Goal: Information Seeking & Learning: Learn about a topic

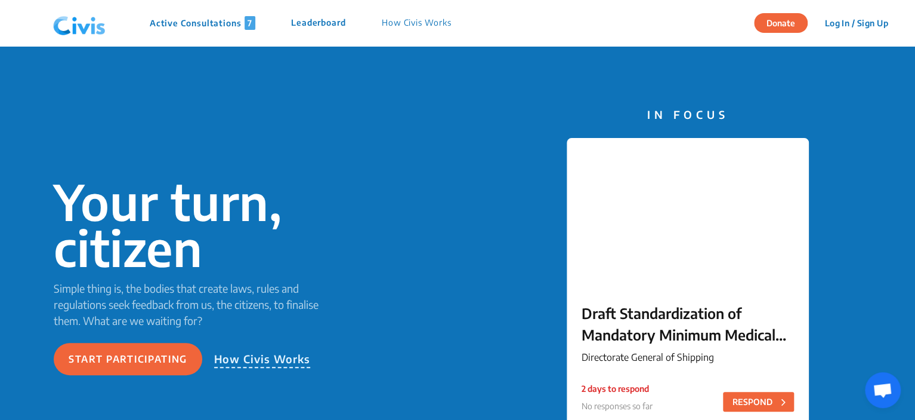
click at [176, 23] on p "Active Consultations 7" at bounding box center [203, 23] width 106 height 14
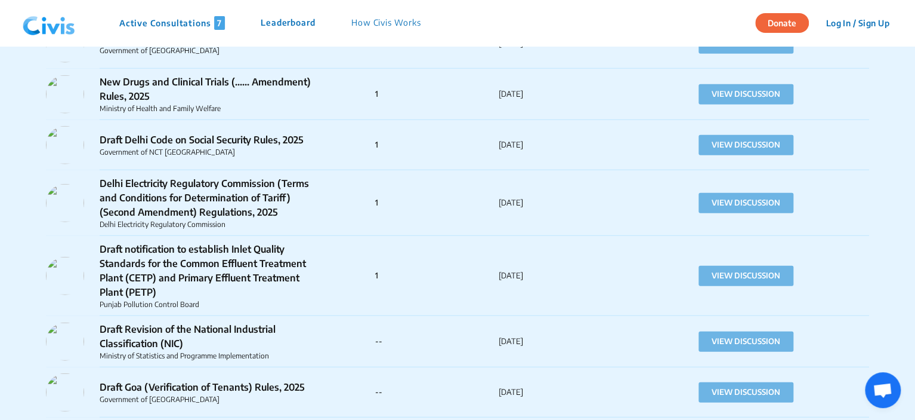
scroll to position [1411, 0]
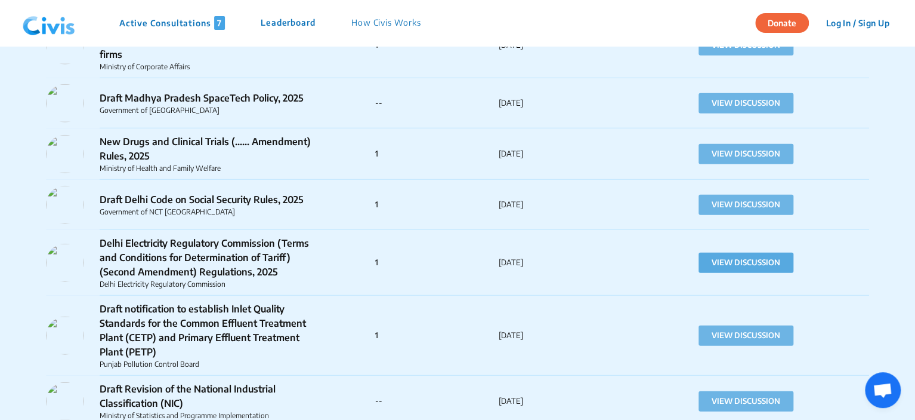
click at [730, 265] on button "VIEW DISCUSSION" at bounding box center [746, 262] width 95 height 20
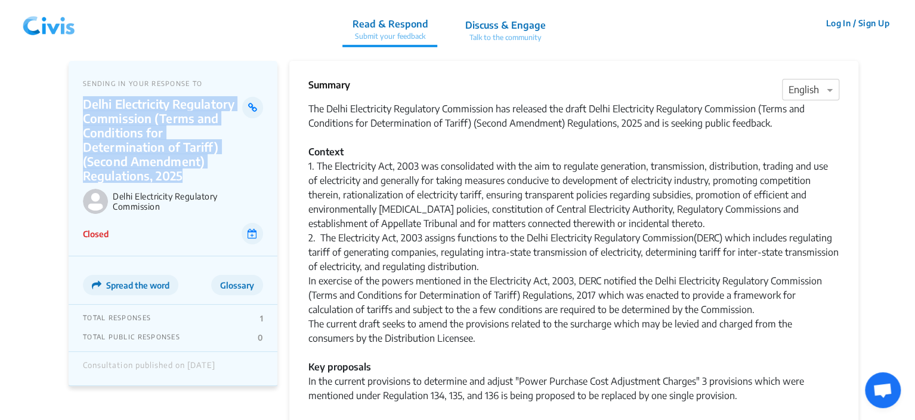
drag, startPoint x: 185, startPoint y: 176, endPoint x: 82, endPoint y: 108, distance: 123.6
click at [82, 108] on div "SENDING IN YOUR RESPONSE TO Delhi Electricity Regulatory Commission (Terms and …" at bounding box center [173, 158] width 209 height 195
copy p "Delhi Electricity Regulatory Commission (Terms and Conditions for Determination…"
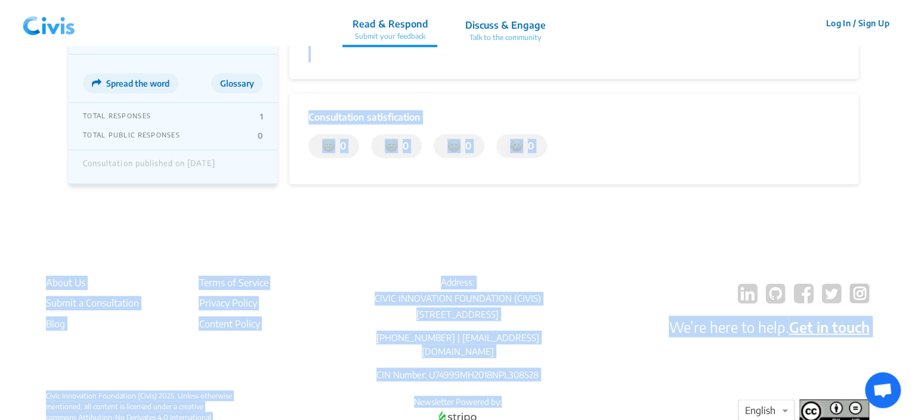
scroll to position [830, 0]
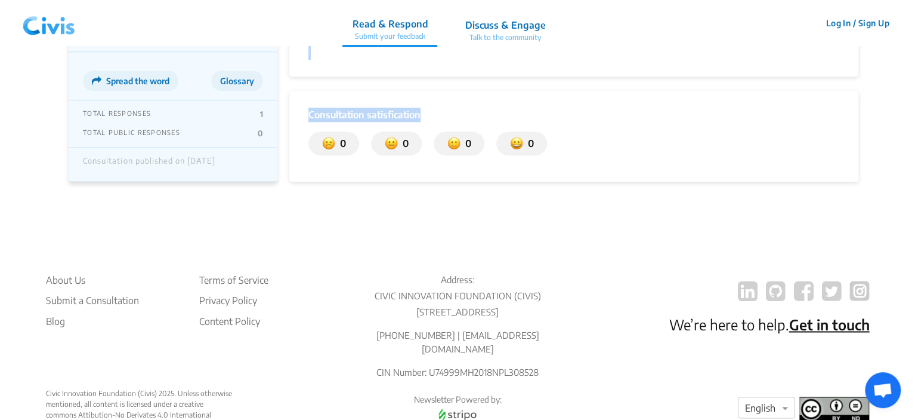
drag, startPoint x: 309, startPoint y: 107, endPoint x: 525, endPoint y: 100, distance: 215.6
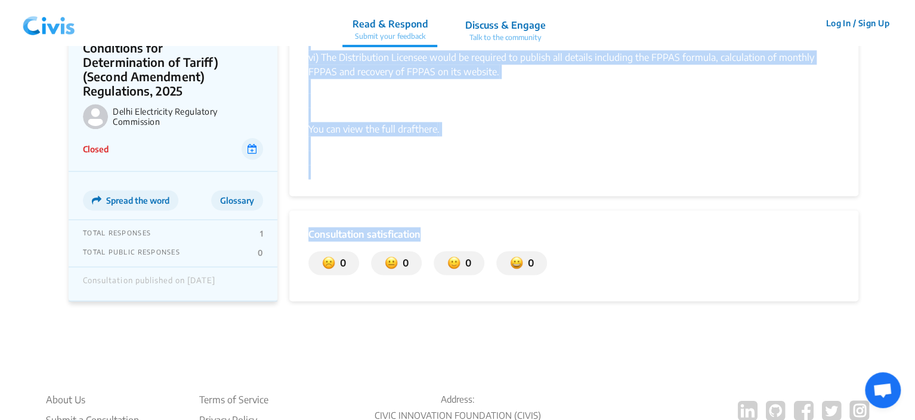
scroll to position [651, 0]
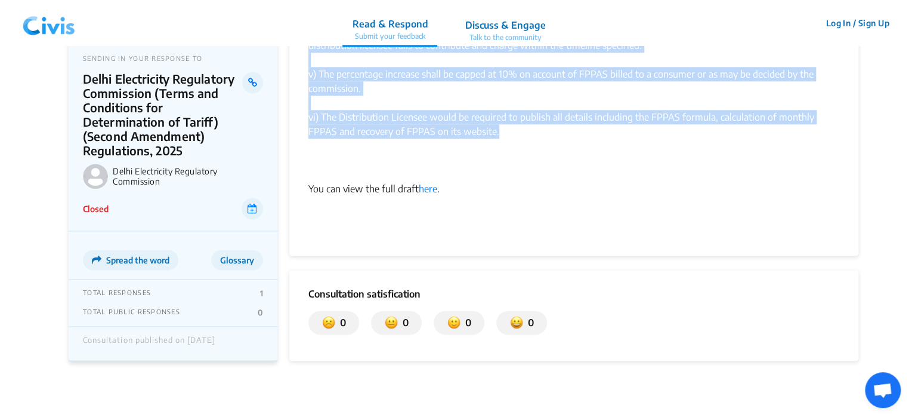
click at [503, 117] on div "vi) The Distribution Licensee would be required to publish all details includin…" at bounding box center [574, 160] width 531 height 100
copy div "Lor Ipsum Dolorsitame Consectetu Adipiscing eli seddoeiu tem incid Utlab Etdolo…"
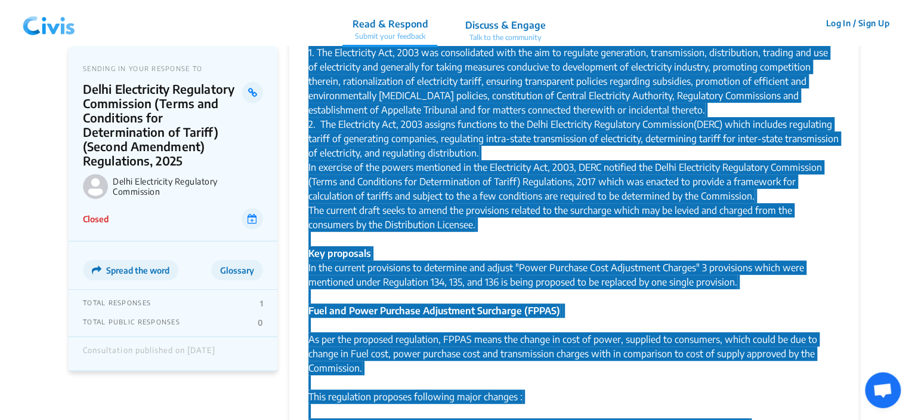
scroll to position [0, 0]
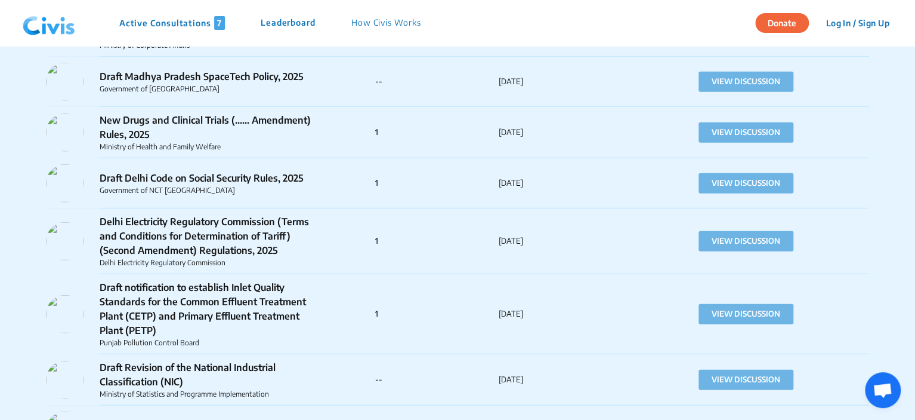
scroll to position [1373, 0]
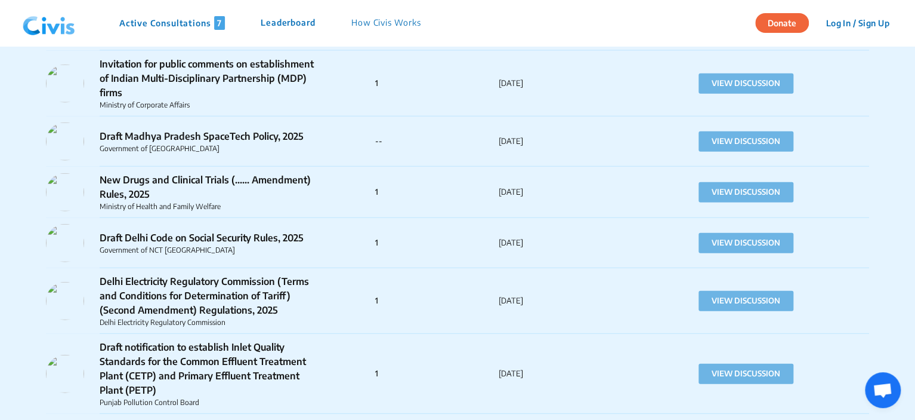
click at [368, 244] on div "Draft Delhi Code on Social Security Rules, 2025 Government of NCT [GEOGRAPHIC_D…" at bounding box center [210, 243] width 329 height 38
click at [742, 248] on button "VIEW DISCUSSION" at bounding box center [746, 243] width 95 height 20
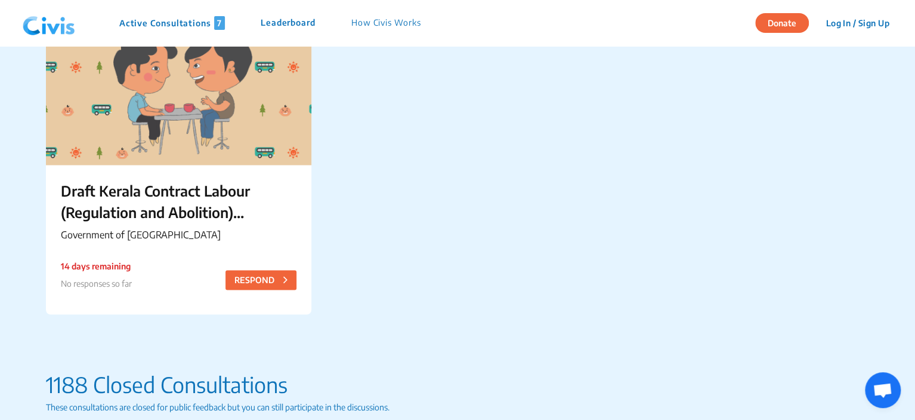
scroll to position [1458, 0]
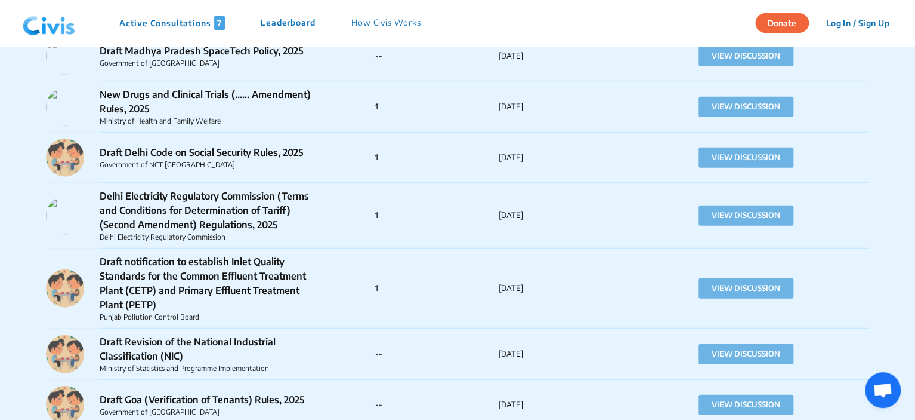
click at [606, 178] on div "Draft Delhi Code on Social Security Rules, 2025 Government of NCT [GEOGRAPHIC_D…" at bounding box center [458, 157] width 824 height 50
drag, startPoint x: 306, startPoint y: 151, endPoint x: 180, endPoint y: 149, distance: 125.9
click at [180, 149] on p "Draft Delhi Code on Social Security Rules, 2025" at bounding box center [210, 152] width 221 height 14
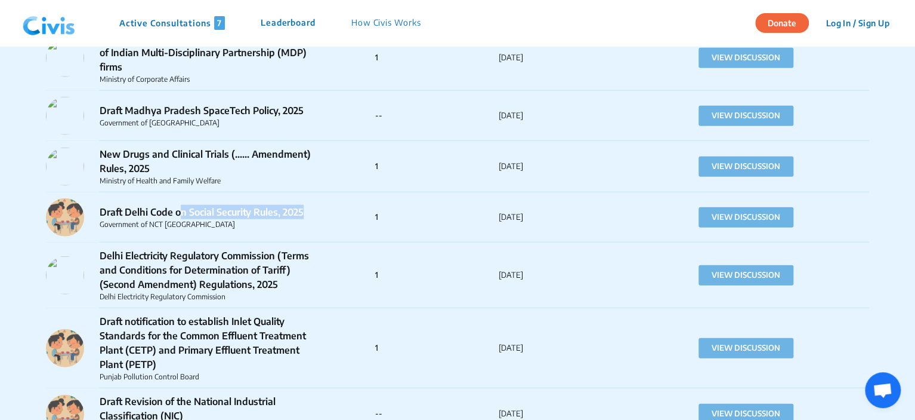
click at [320, 214] on div "Draft Delhi Code on Social Security Rules, 2025 Government of NCT [GEOGRAPHIC_D…" at bounding box center [210, 217] width 329 height 38
drag, startPoint x: 308, startPoint y: 213, endPoint x: 103, endPoint y: 207, distance: 205.4
click at [103, 207] on p "Draft Delhi Code on Social Security Rules, 2025" at bounding box center [210, 212] width 221 height 14
click at [765, 219] on button "VIEW DISCUSSION" at bounding box center [746, 217] width 95 height 20
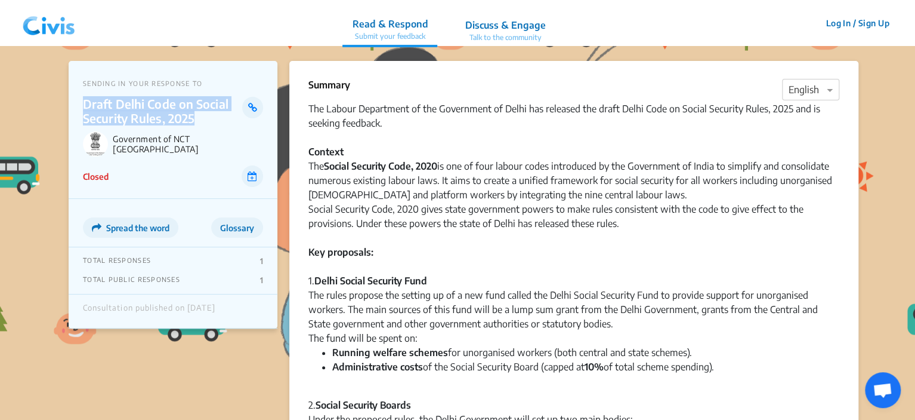
drag, startPoint x: 203, startPoint y: 119, endPoint x: 85, endPoint y: 104, distance: 119.0
click at [85, 104] on p "Draft Delhi Code on Social Security Rules, 2025" at bounding box center [162, 111] width 159 height 29
copy p "Draft Delhi Code on Social Security Rules, 2025"
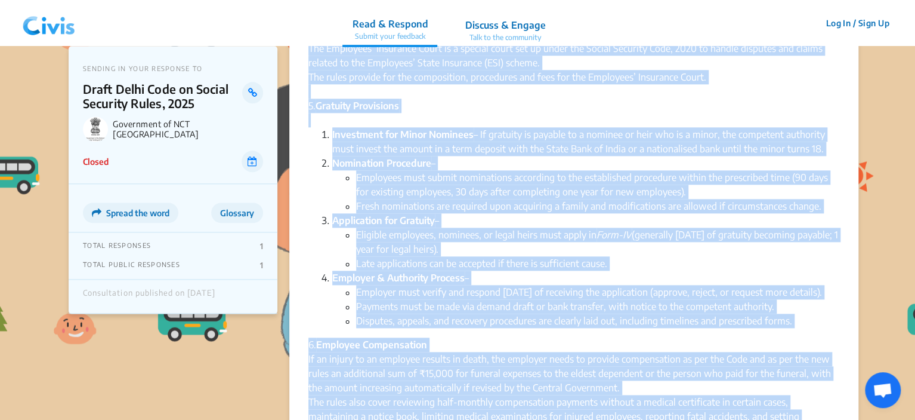
scroll to position [748, 0]
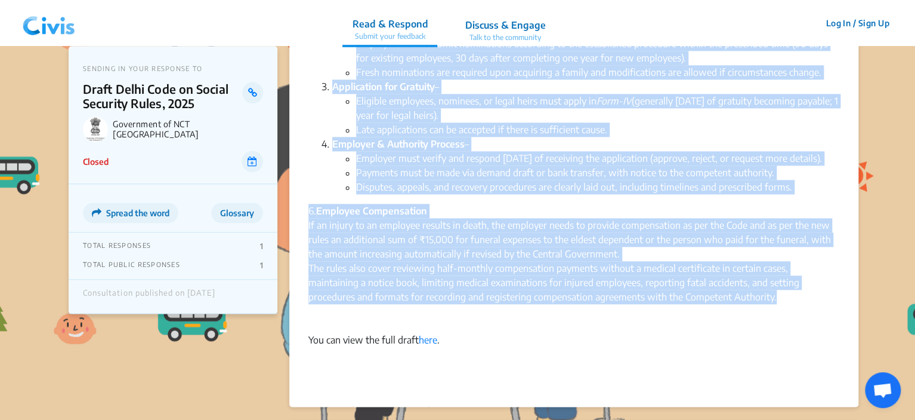
drag, startPoint x: 310, startPoint y: 107, endPoint x: 778, endPoint y: 315, distance: 512.5
copy div "Lor Ipsumd Sitametcon ad eli Seddoeiusm te Incid utl etdolore mag aliqu Enima M…"
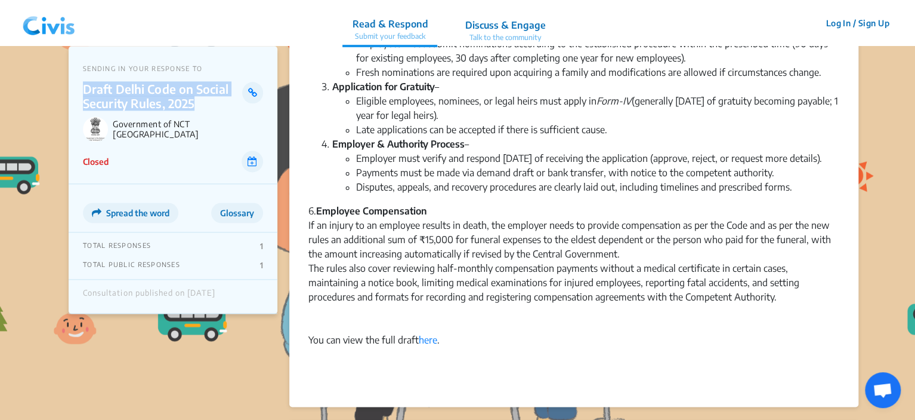
drag, startPoint x: 196, startPoint y: 104, endPoint x: 86, endPoint y: 94, distance: 110.3
click at [86, 94] on p "Draft Delhi Code on Social Security Rules, 2025" at bounding box center [162, 96] width 159 height 29
copy p "Draft Delhi Code on Social Security Rules, 2025"
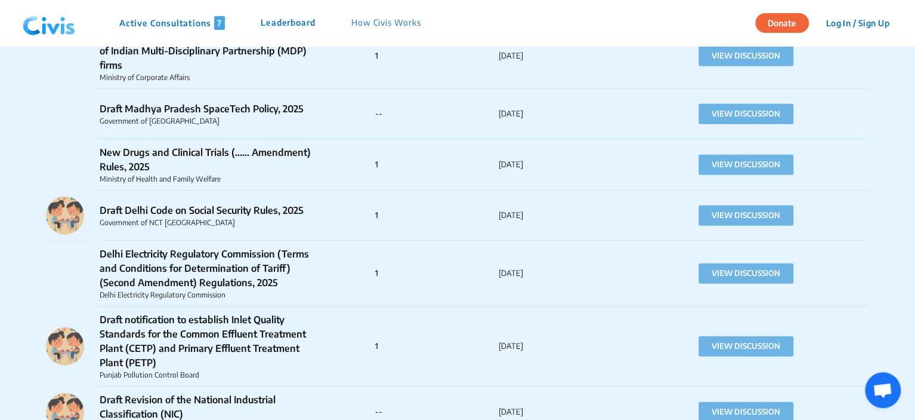
scroll to position [1340, 0]
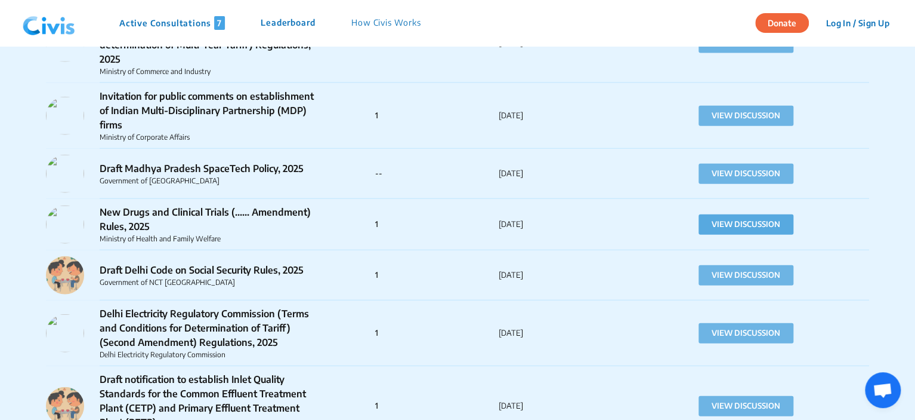
click at [746, 229] on button "VIEW DISCUSSION" at bounding box center [746, 224] width 95 height 20
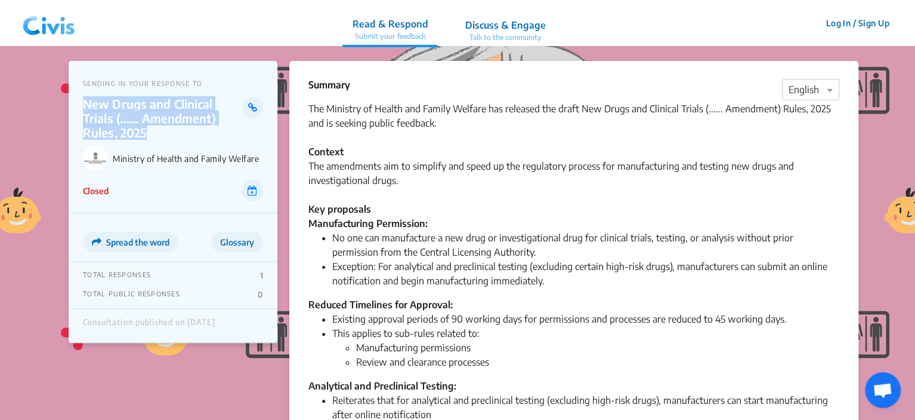
drag, startPoint x: 146, startPoint y: 132, endPoint x: 87, endPoint y: 105, distance: 65.1
click at [87, 105] on p "New Drugs and Clinical Trials (...... Amendment) Rules, 2025" at bounding box center [162, 118] width 159 height 43
copy p "New Drugs and Clinical Trials (...... Amendment) Rules, 2025"
click at [189, 175] on div "SENDING IN YOUR RESPONSE TO New Drugs and Clinical Trials (...... Amendment) Ru…" at bounding box center [173, 137] width 209 height 152
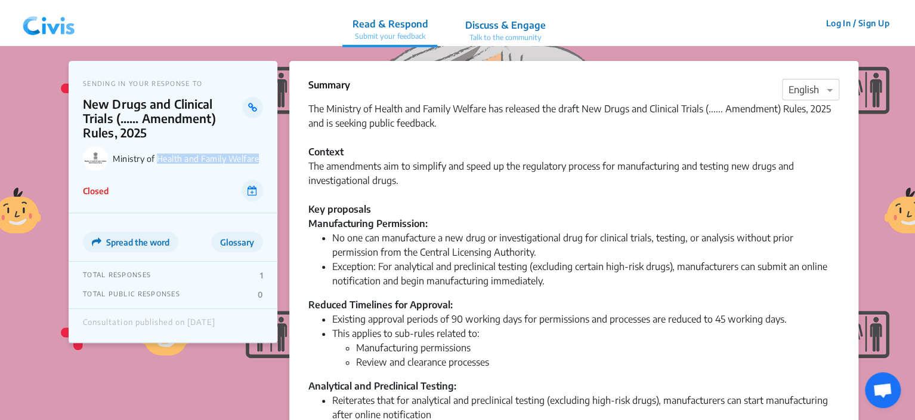
drag, startPoint x: 160, startPoint y: 157, endPoint x: 261, endPoint y: 159, distance: 100.9
click at [261, 159] on p "Ministry of Health and Family Welfare" at bounding box center [188, 158] width 150 height 10
copy p "Health and Family Welfare"
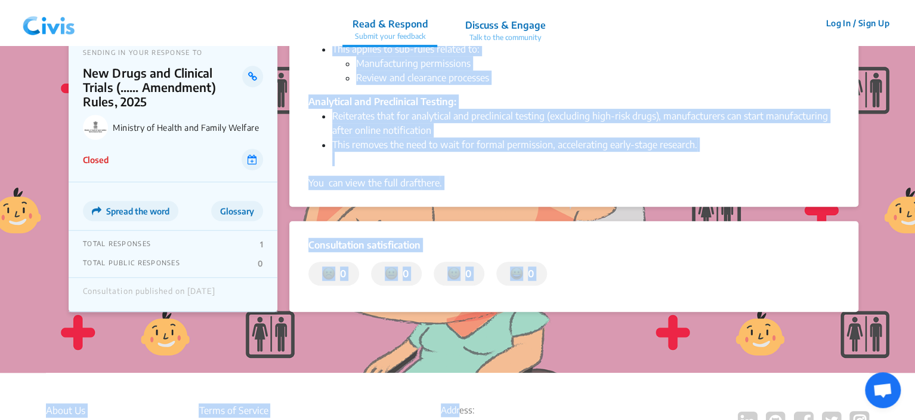
scroll to position [307, 0]
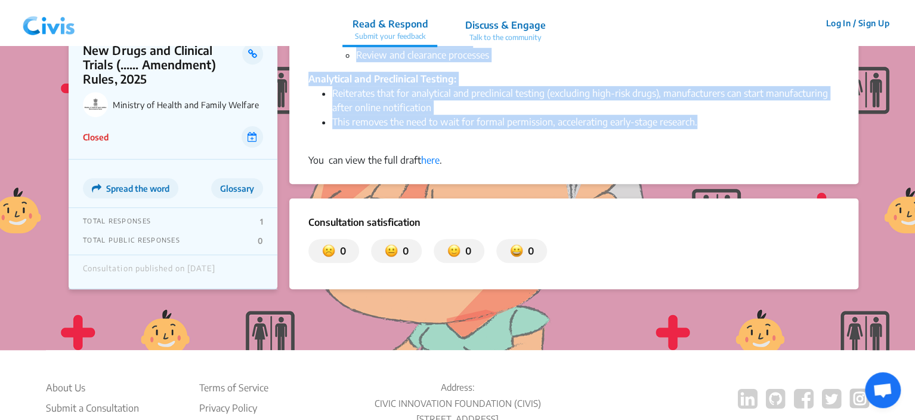
drag, startPoint x: 310, startPoint y: 107, endPoint x: 698, endPoint y: 128, distance: 387.9
copy div "The Ministry of Health and Family Welfare has released the draft New Drugs and …"
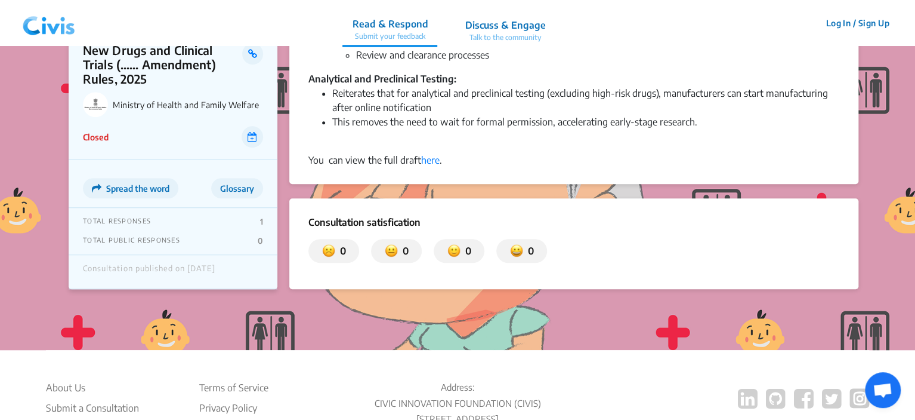
click at [150, 73] on p "New Drugs and Clinical Trials (...... Amendment) Rules, 2025" at bounding box center [162, 64] width 159 height 43
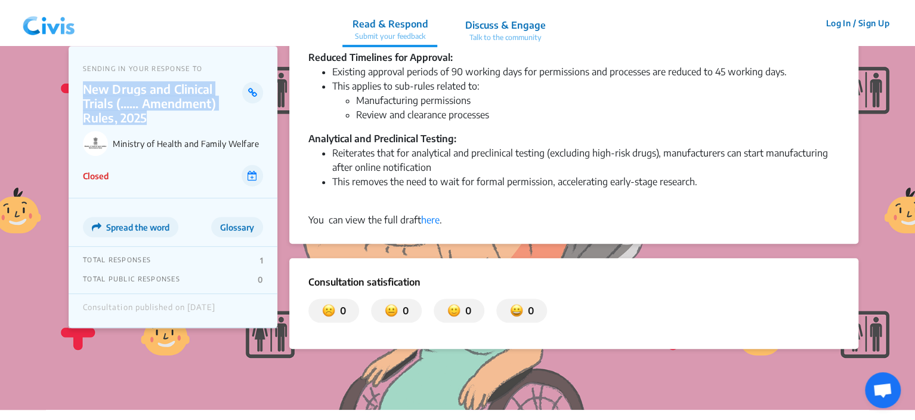
drag, startPoint x: 144, startPoint y: 115, endPoint x: 87, endPoint y: 93, distance: 61.6
click at [87, 93] on p "New Drugs and Clinical Trials (...... Amendment) Rules, 2025" at bounding box center [162, 103] width 159 height 43
copy p "New Drugs and Clinical Trials (...... Amendment) Rules, 2025"
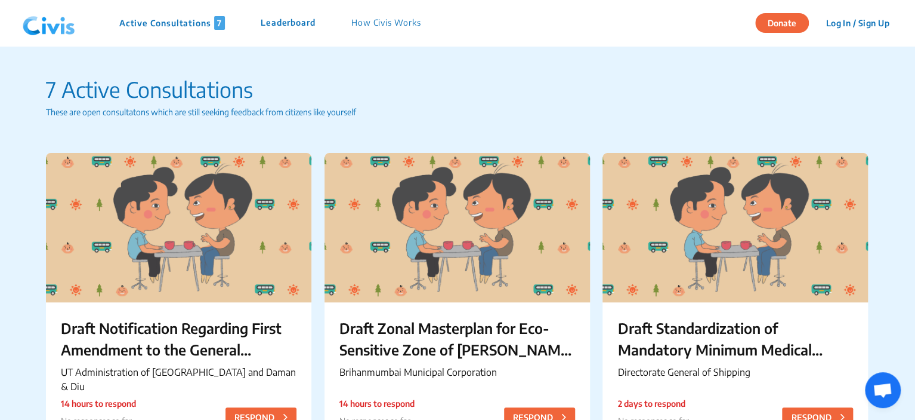
scroll to position [1349, 0]
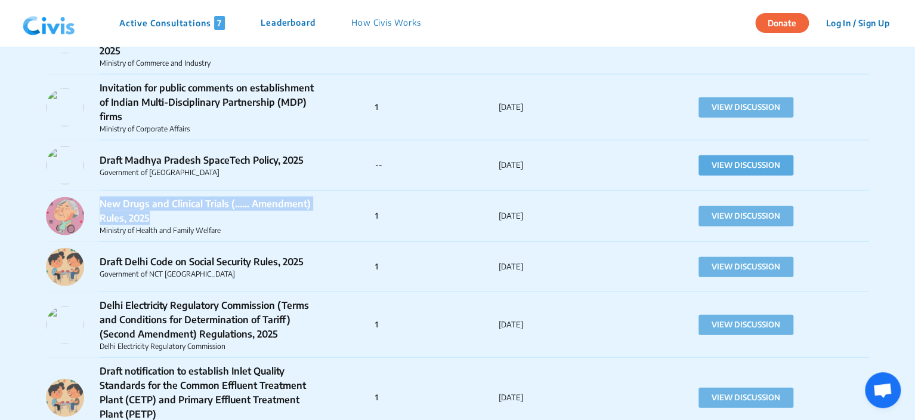
click at [738, 169] on button "VIEW DISCUSSION" at bounding box center [746, 165] width 95 height 20
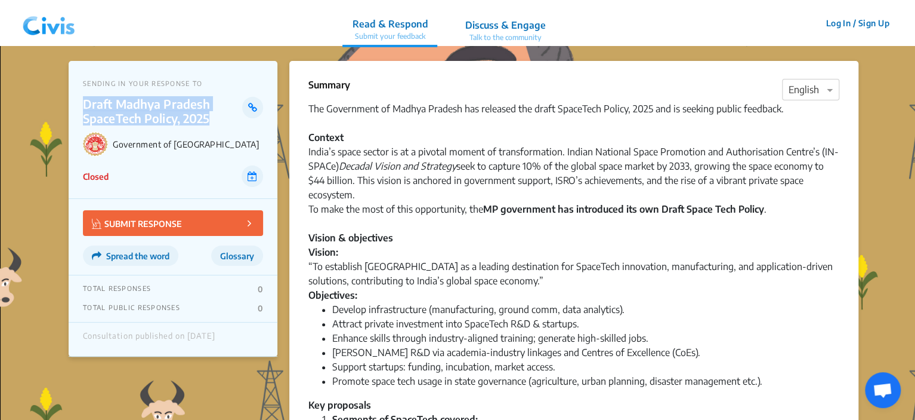
drag, startPoint x: 210, startPoint y: 118, endPoint x: 85, endPoint y: 106, distance: 126.0
click at [85, 106] on p "Draft Madhya Pradesh SpaceTech Policy, 2025" at bounding box center [162, 111] width 159 height 29
copy p "Draft Madhya Pradesh SpaceTech Policy, 2025"
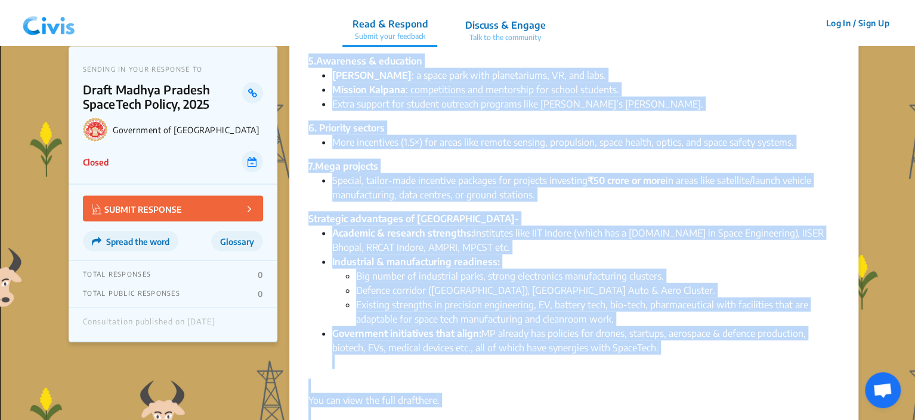
scroll to position [1239, 0]
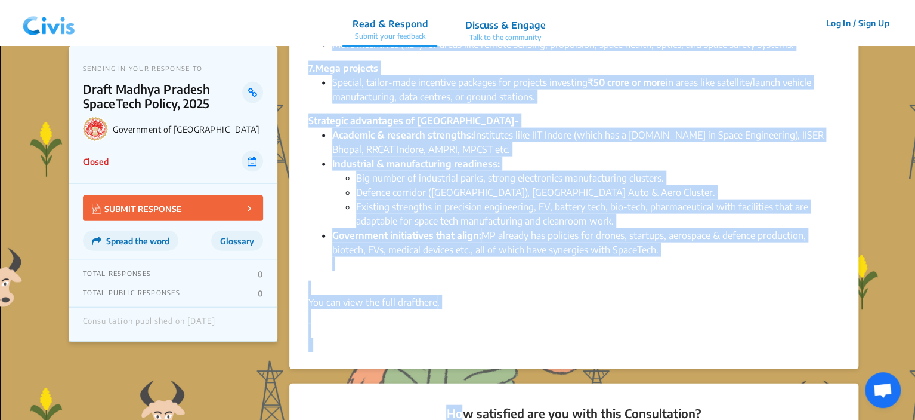
drag, startPoint x: 310, startPoint y: 109, endPoint x: 659, endPoint y: 267, distance: 383.3
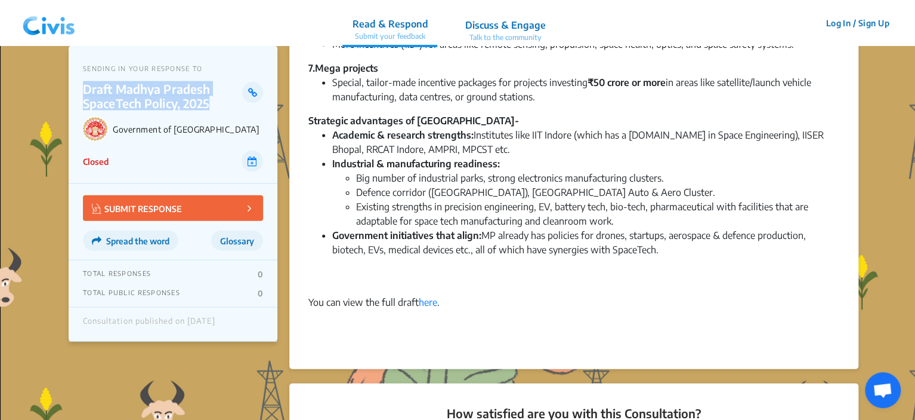
drag, startPoint x: 191, startPoint y: 97, endPoint x: 83, endPoint y: 90, distance: 108.3
click at [83, 90] on p "Draft Madhya Pradesh SpaceTech Policy, 2025" at bounding box center [162, 96] width 159 height 29
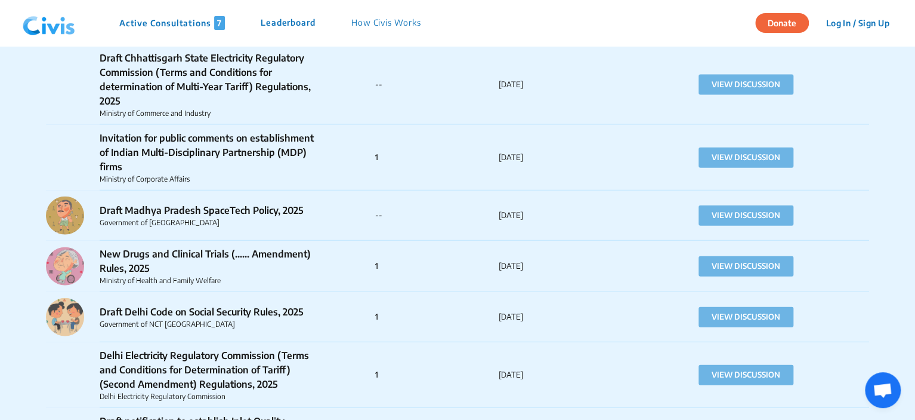
scroll to position [1179, 0]
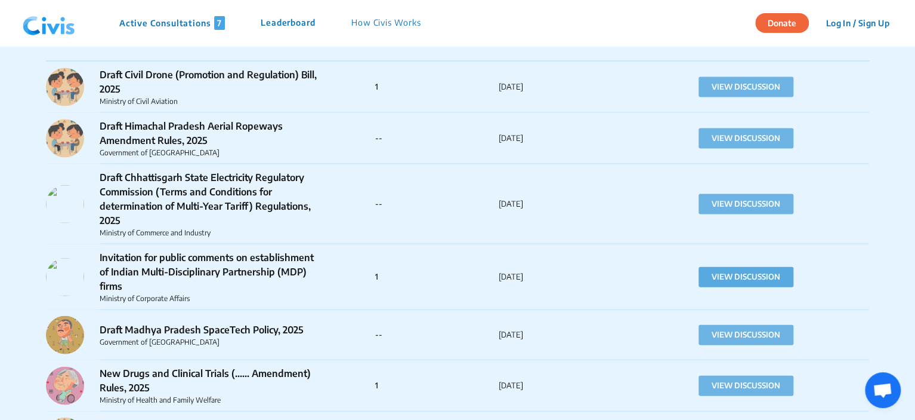
click at [711, 283] on button "VIEW DISCUSSION" at bounding box center [746, 277] width 95 height 20
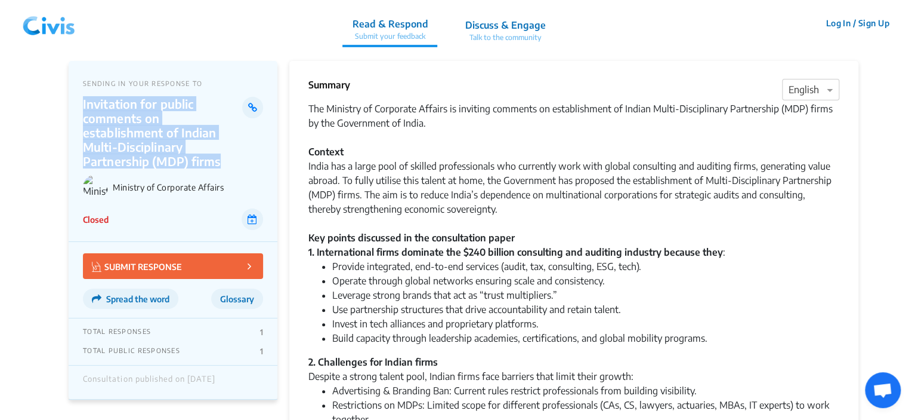
drag, startPoint x: 220, startPoint y: 146, endPoint x: 82, endPoint y: 105, distance: 143.1
click at [83, 105] on p "Invitation for public comments on establishment of Indian Multi-Disciplinary Pa…" at bounding box center [162, 133] width 159 height 72
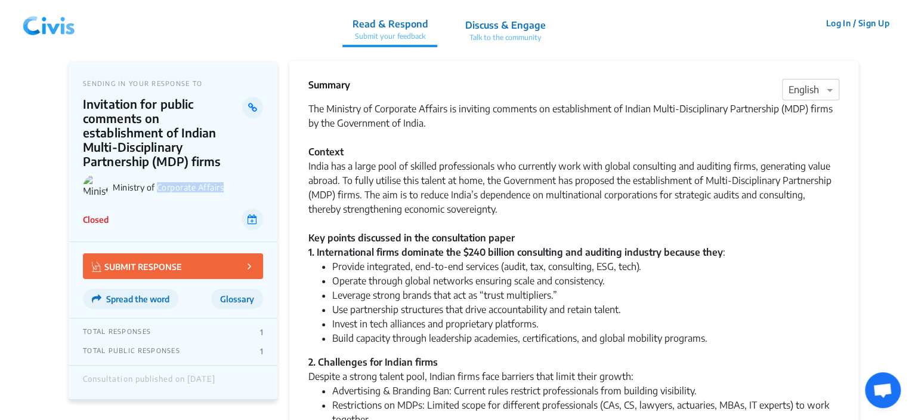
drag, startPoint x: 226, startPoint y: 172, endPoint x: 159, endPoint y: 175, distance: 66.3
click at [159, 182] on p "Ministry of Corporate Affairs" at bounding box center [188, 187] width 150 height 10
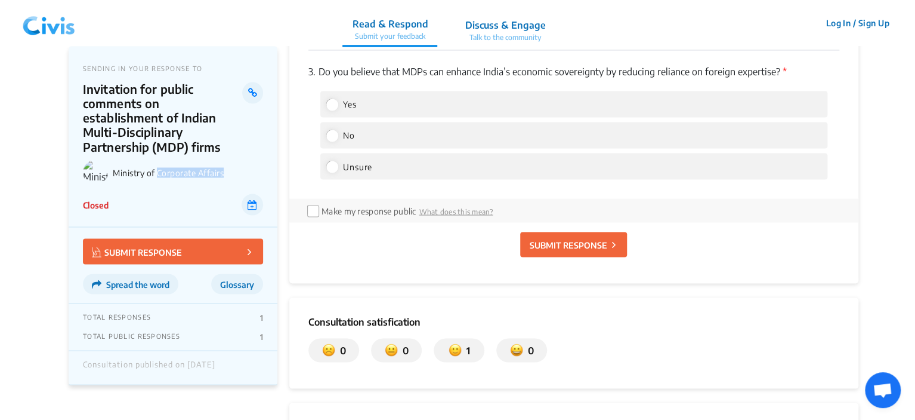
scroll to position [1178, 0]
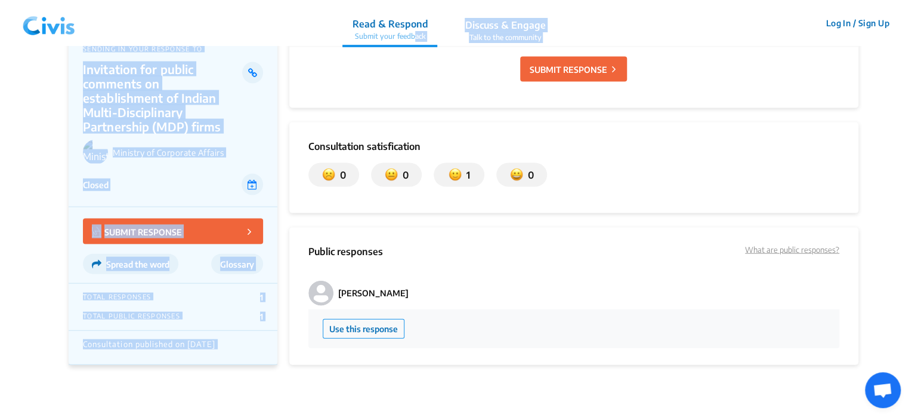
drag, startPoint x: 310, startPoint y: 107, endPoint x: 413, endPoint y: 41, distance: 122.3
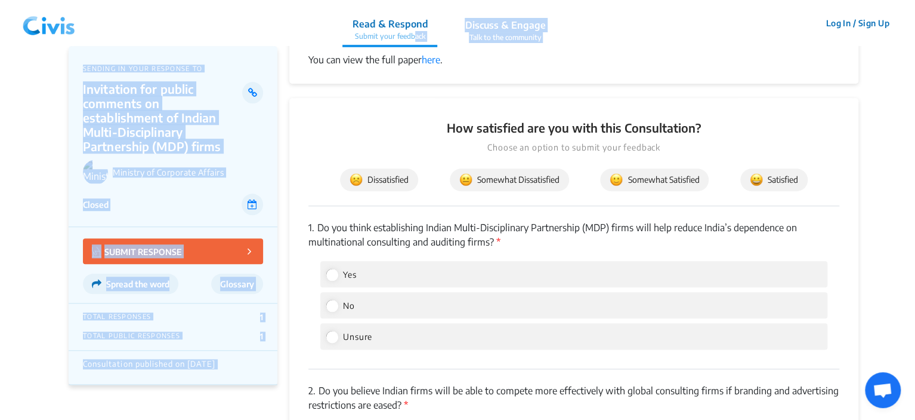
scroll to position [343, 0]
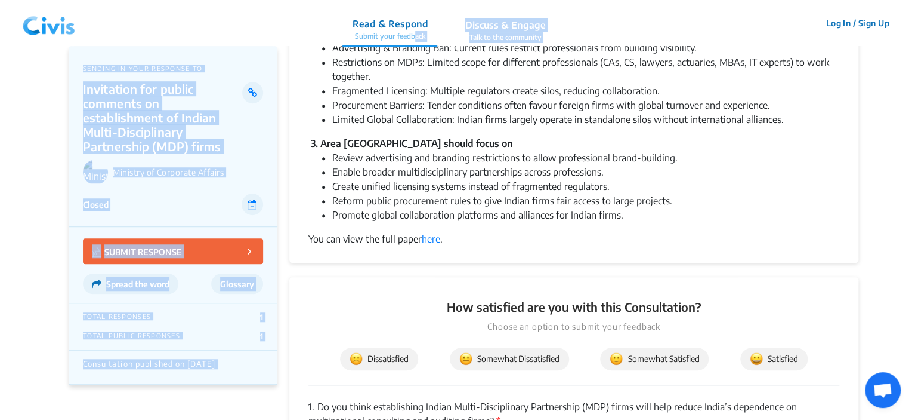
click at [622, 216] on li "Promote global collaboration platforms and alliances for Indian firms." at bounding box center [585, 215] width 507 height 14
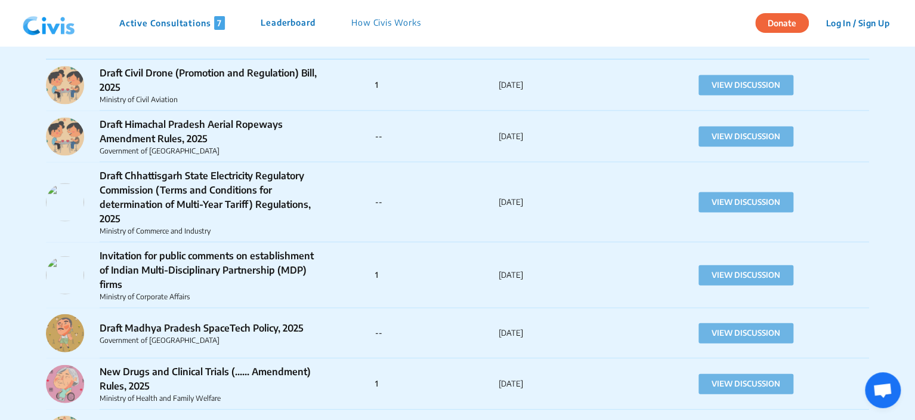
scroll to position [1121, 0]
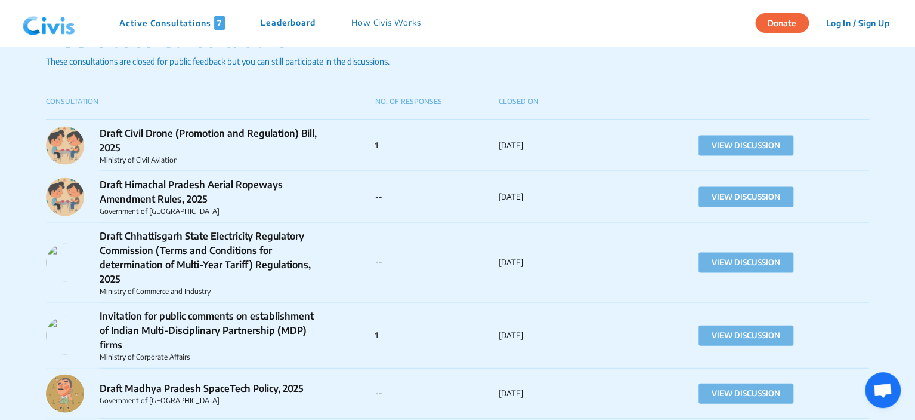
click at [124, 279] on p "Draft Chhattisgarh State Electricity Regulatory Commission (Terms and Condition…" at bounding box center [210, 256] width 221 height 57
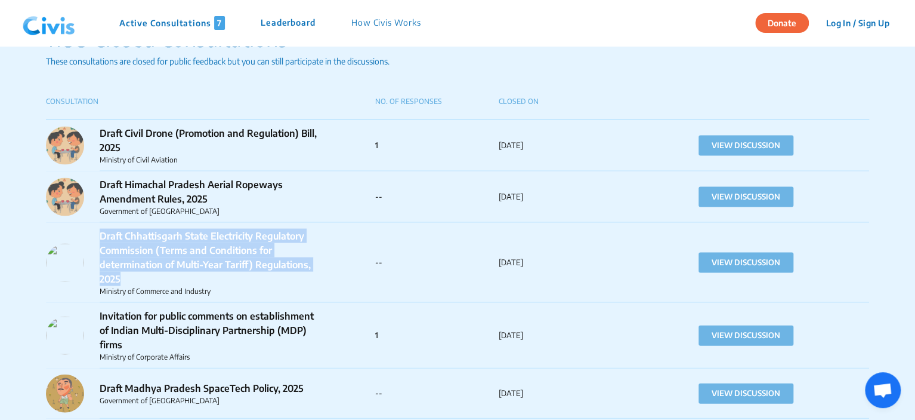
drag, startPoint x: 120, startPoint y: 279, endPoint x: 98, endPoint y: 230, distance: 53.4
click at [98, 230] on div "Draft Chhattisgarh State Electricity Regulatory Commission (Terms and Condition…" at bounding box center [210, 262] width 329 height 68
click at [735, 263] on button "VIEW DISCUSSION" at bounding box center [746, 262] width 95 height 20
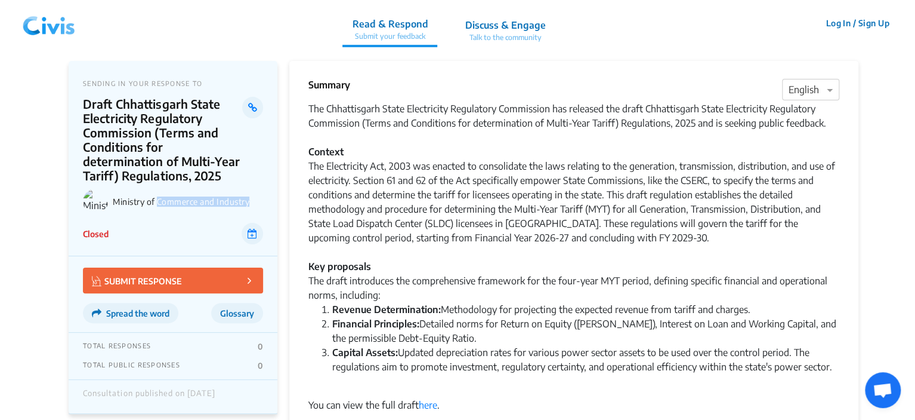
drag, startPoint x: 158, startPoint y: 202, endPoint x: 251, endPoint y: 203, distance: 92.5
click at [251, 203] on p "Ministry of Commerce and Industry" at bounding box center [188, 201] width 150 height 10
drag, startPoint x: 309, startPoint y: 107, endPoint x: 833, endPoint y: 364, distance: 583.5
click at [833, 364] on div "The Chhattisgarh State Electricity Regulatory Commission has released the draft…" at bounding box center [574, 270] width 531 height 339
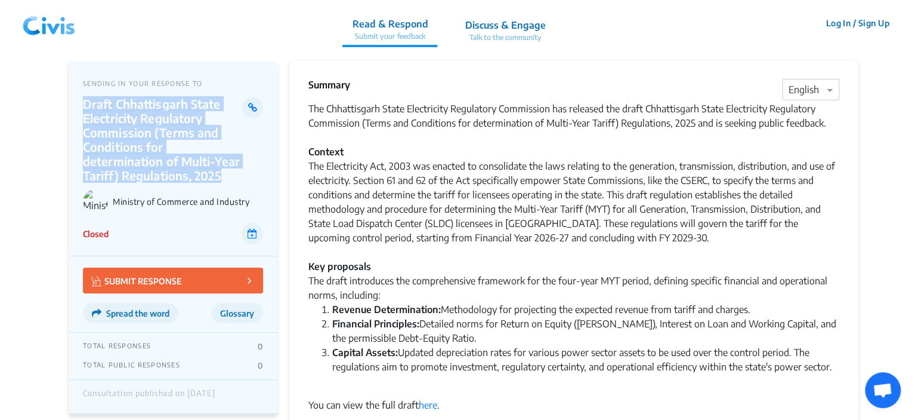
drag, startPoint x: 222, startPoint y: 178, endPoint x: 81, endPoint y: 103, distance: 159.9
click at [81, 103] on div "SENDING IN YOUR RESPONSE TO Draft Chhattisgarh State Electricity Regulatory Com…" at bounding box center [173, 158] width 209 height 195
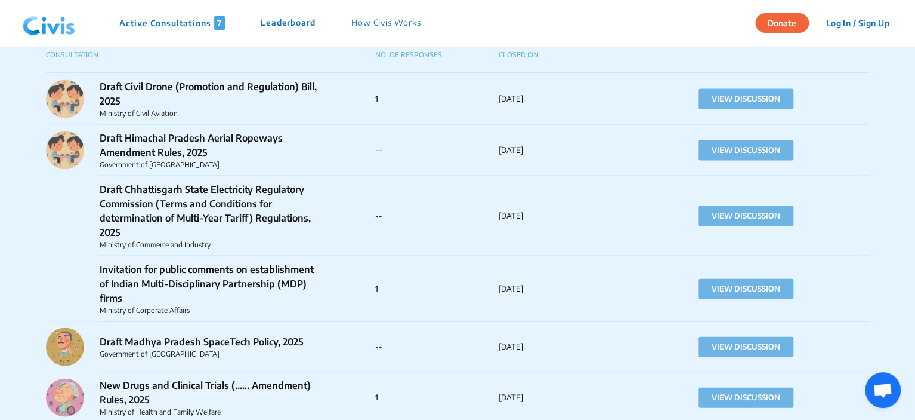
scroll to position [1048, 0]
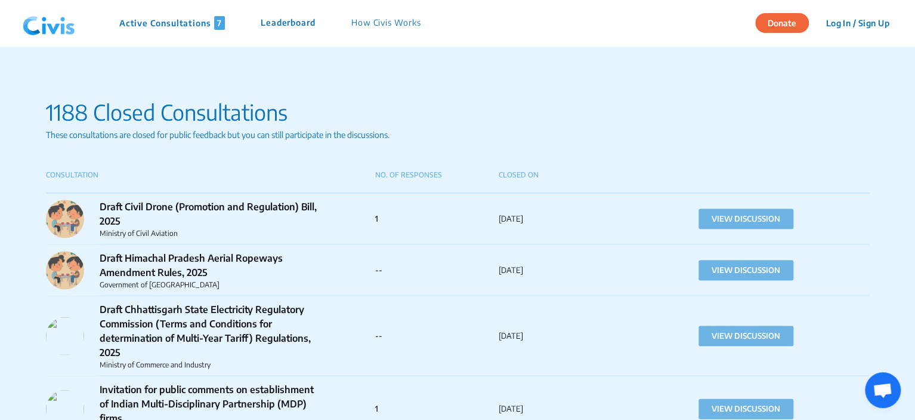
click at [258, 286] on p "Government of [GEOGRAPHIC_DATA]" at bounding box center [210, 284] width 221 height 11
click at [759, 271] on button "VIEW DISCUSSION" at bounding box center [746, 270] width 95 height 20
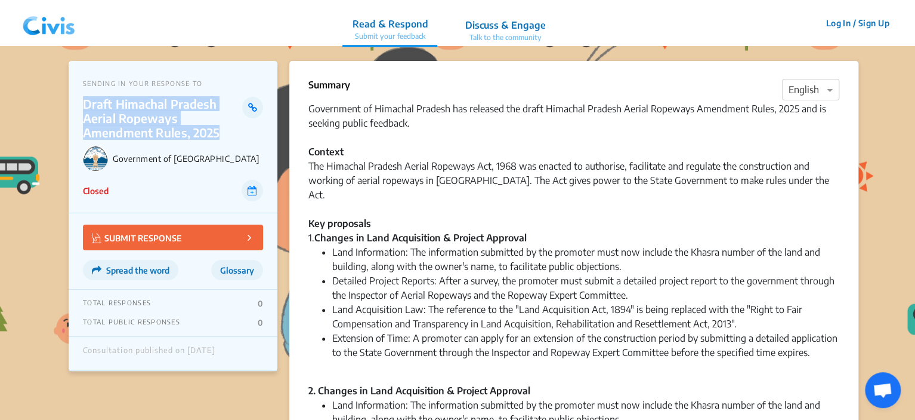
drag, startPoint x: 223, startPoint y: 130, endPoint x: 83, endPoint y: 104, distance: 142.6
click at [83, 104] on p "Draft Himachal Pradesh Aerial Ropeways Amendment Rules, 2025" at bounding box center [162, 118] width 159 height 43
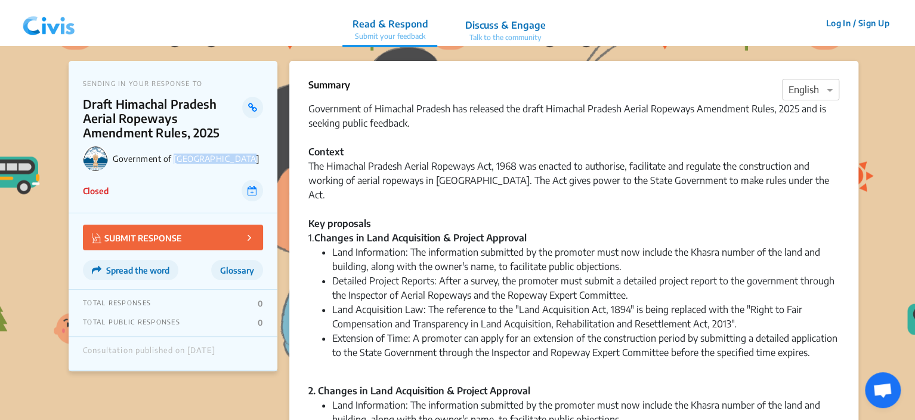
drag, startPoint x: 244, startPoint y: 161, endPoint x: 174, endPoint y: 166, distance: 70.6
click at [174, 166] on div "Government of [GEOGRAPHIC_DATA]" at bounding box center [173, 158] width 180 height 25
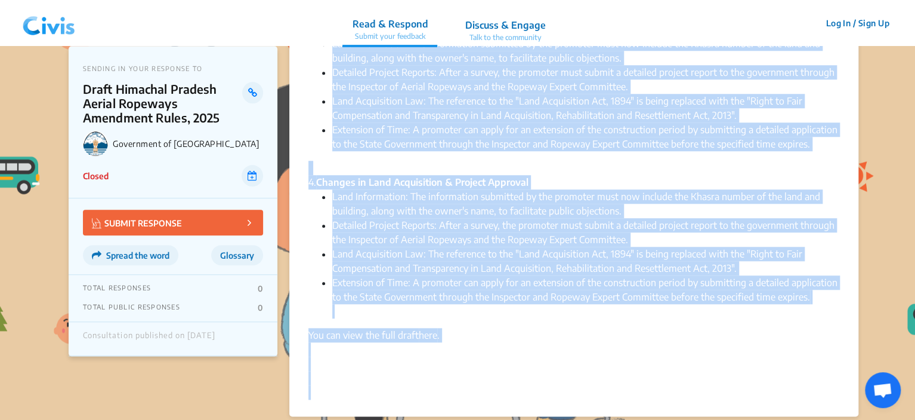
scroll to position [592, 0]
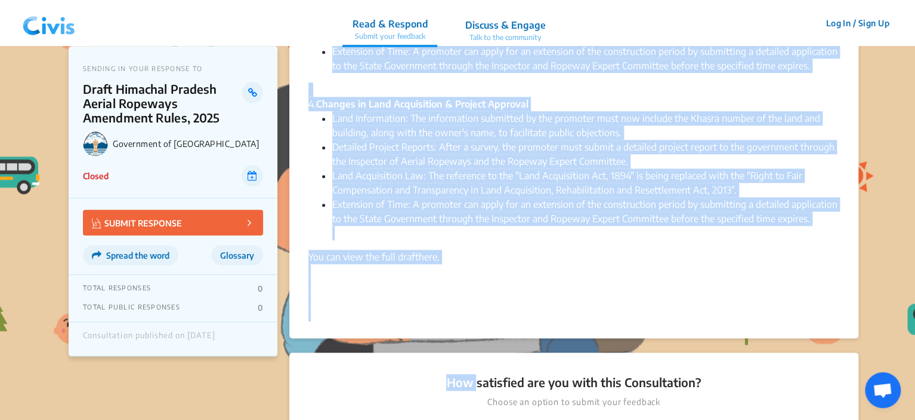
drag, startPoint x: 309, startPoint y: 108, endPoint x: 811, endPoint y: 207, distance: 511.6
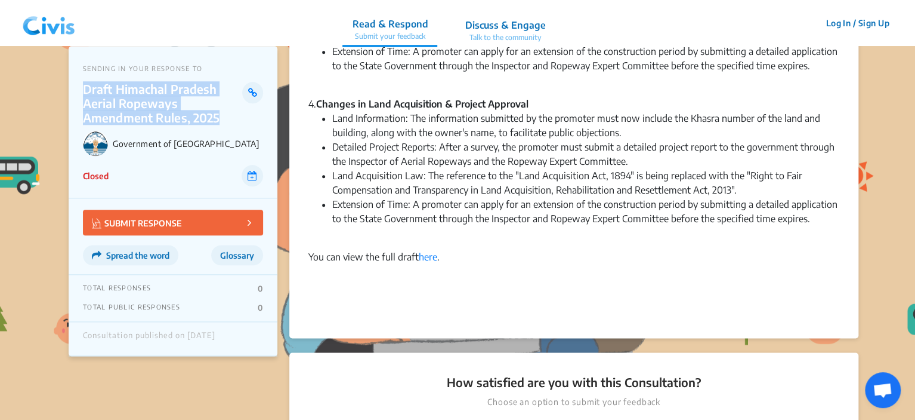
drag, startPoint x: 220, startPoint y: 117, endPoint x: 82, endPoint y: 91, distance: 140.2
click at [83, 91] on p "Draft Himachal Pradesh Aerial Ropeways Amendment Rules, 2025" at bounding box center [162, 103] width 159 height 43
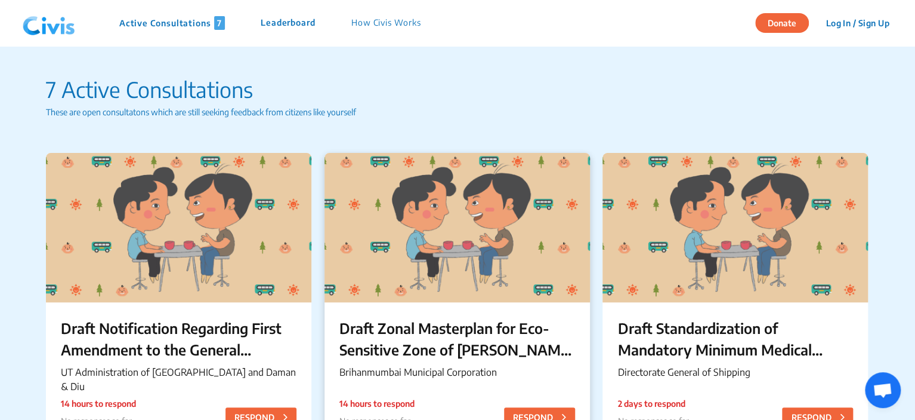
scroll to position [1102, 0]
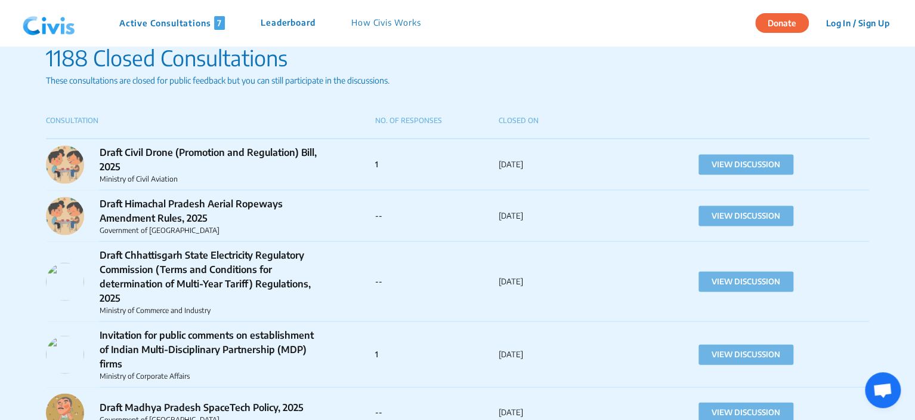
click at [200, 167] on p "Draft Civil Drone (Promotion and Regulation) Bill, 2025" at bounding box center [210, 158] width 221 height 29
drag, startPoint x: 119, startPoint y: 165, endPoint x: 102, endPoint y: 152, distance: 22.1
click at [102, 152] on p "Draft Civil Drone (Promotion and Regulation) Bill, 2025" at bounding box center [210, 158] width 221 height 29
drag, startPoint x: 177, startPoint y: 176, endPoint x: 137, endPoint y: 181, distance: 40.3
click at [137, 181] on p "Ministry of Civil Aviation" at bounding box center [210, 178] width 221 height 11
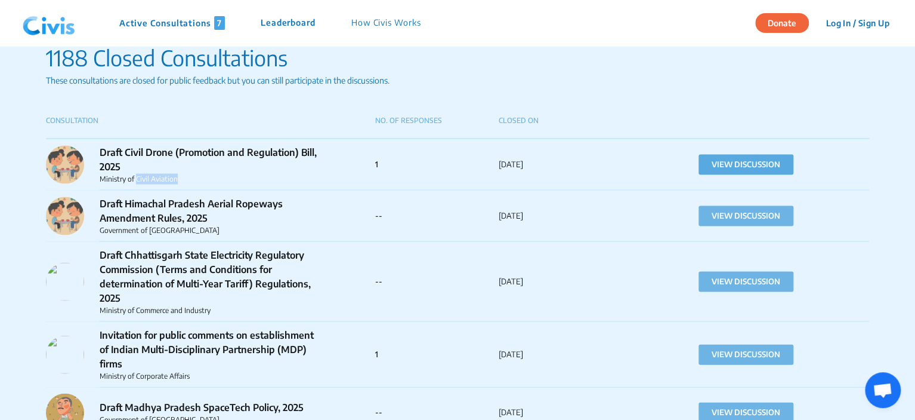
click at [734, 165] on button "VIEW DISCUSSION" at bounding box center [746, 164] width 95 height 20
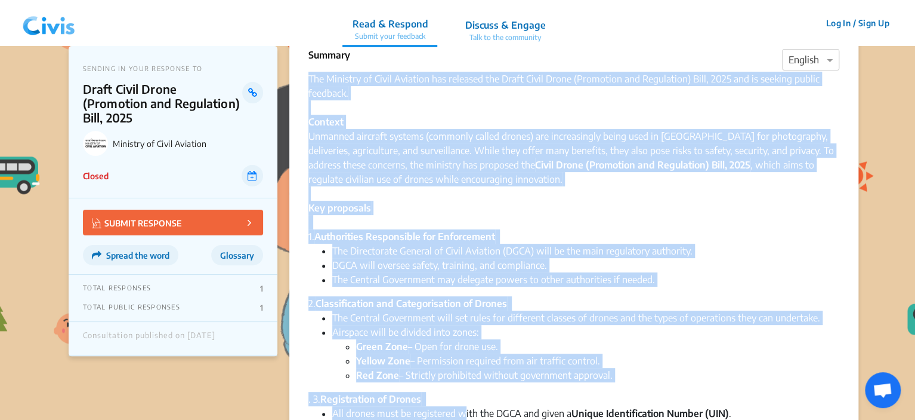
drag, startPoint x: 309, startPoint y: 110, endPoint x: 466, endPoint y: 399, distance: 328.2
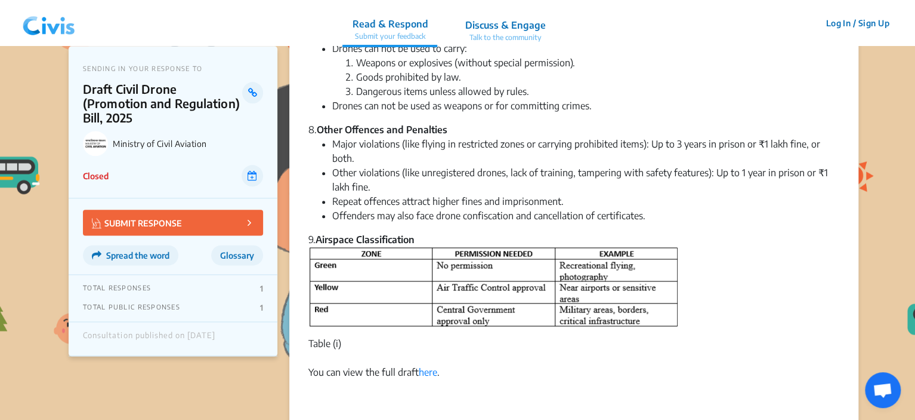
scroll to position [753, 0]
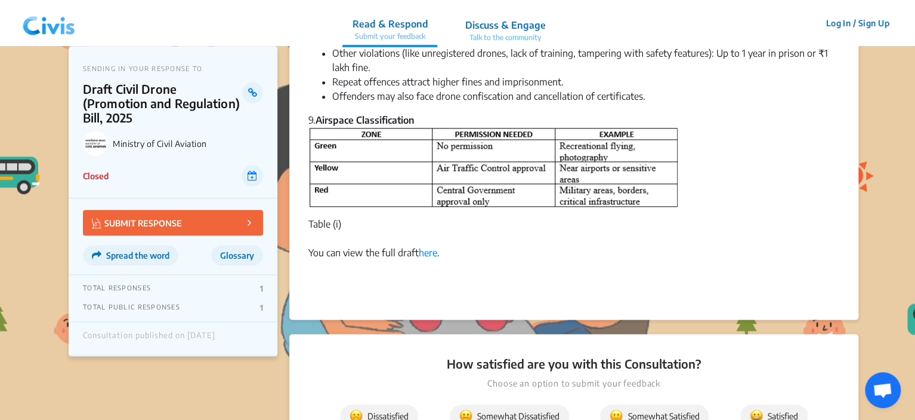
click at [344, 223] on figcaption "Table (i)" at bounding box center [574, 224] width 531 height 14
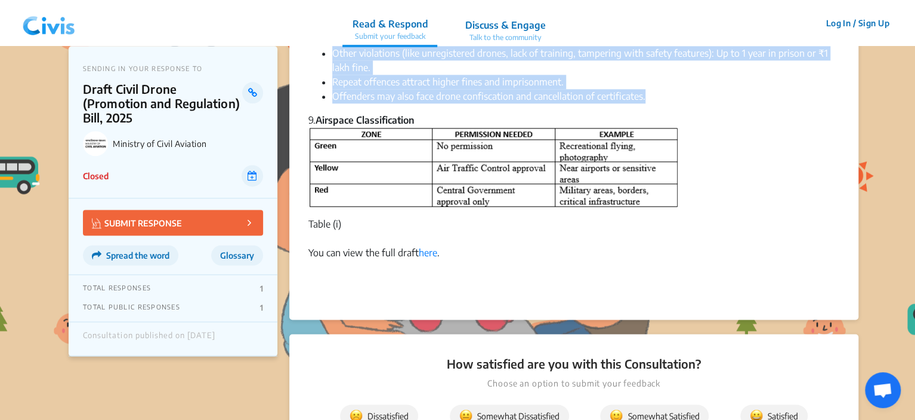
click at [650, 99] on li "Offenders may also face drone confiscation and cancellation of certificates." at bounding box center [585, 96] width 507 height 14
click at [343, 225] on figcaption "Table (i)" at bounding box center [574, 224] width 531 height 14
click at [654, 95] on li "Offenders may also face drone confiscation and cancellation of certificates." at bounding box center [585, 96] width 507 height 14
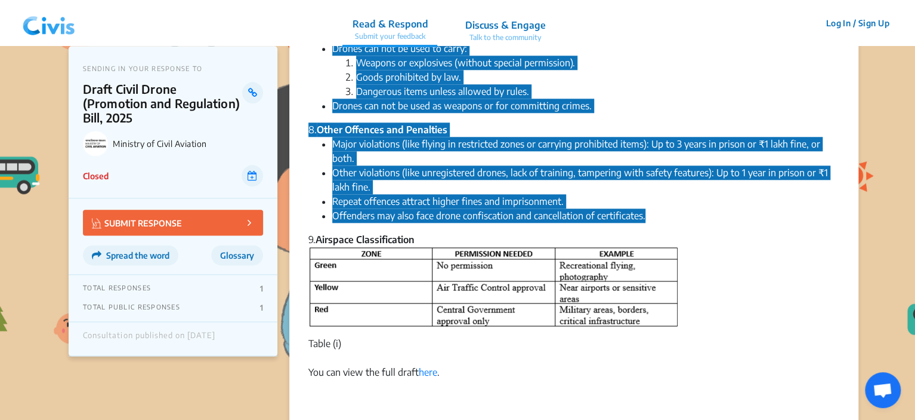
scroll to position [514, 0]
